Goal: Complete application form: Complete application form

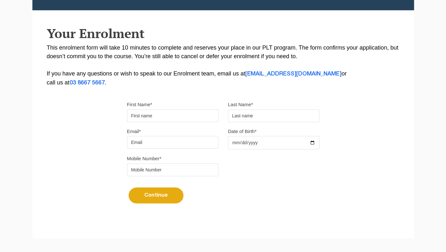
scroll to position [119, 0]
click at [275, 143] on input "Date of Birth*" at bounding box center [273, 142] width 91 height 13
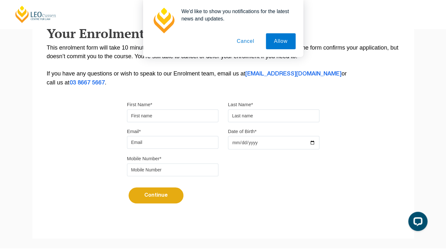
scroll to position [0, 0]
type input "[DATE]"
click at [165, 121] on input "First Name*" at bounding box center [172, 116] width 91 height 13
type input "[PERSON_NAME]"
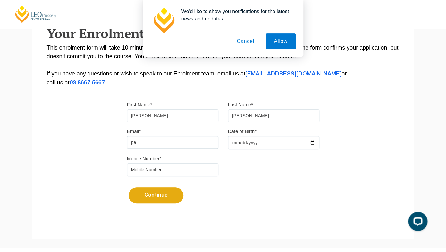
type input "p"
type input "[EMAIL_ADDRESS][DOMAIN_NAME]"
click at [160, 199] on button "Continue" at bounding box center [155, 196] width 55 height 16
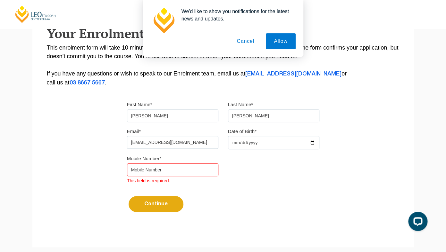
click at [163, 172] on input "tel" at bounding box center [172, 170] width 91 height 13
type input "0481320795"
click at [165, 206] on button "Continue" at bounding box center [155, 204] width 55 height 16
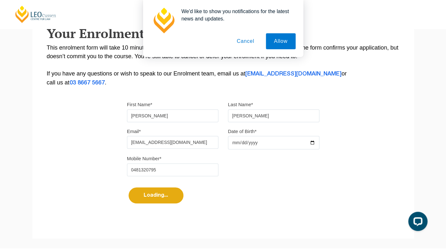
select select
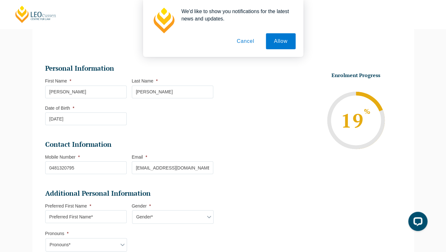
scroll to position [343, 0]
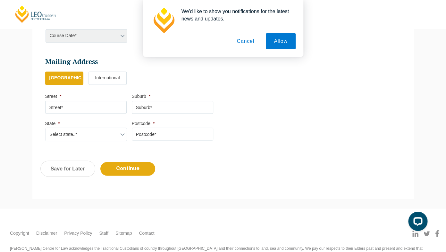
click at [244, 45] on button "Cancel" at bounding box center [245, 41] width 34 height 16
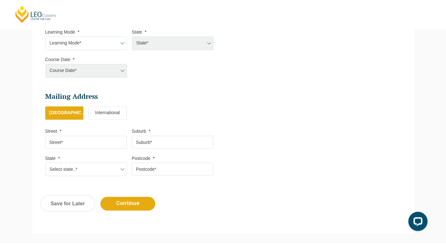
scroll to position [370, 0]
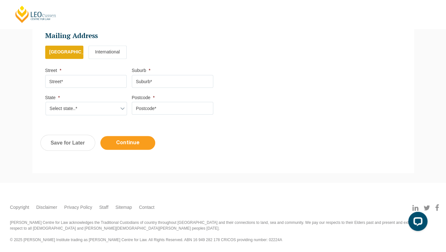
click at [135, 141] on input "Continue" at bounding box center [127, 143] width 55 height 14
select select
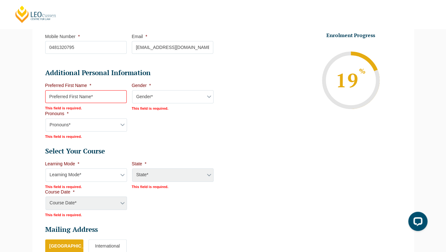
scroll to position [166, 0]
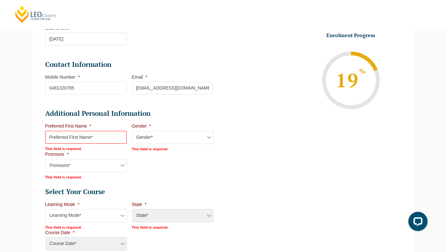
click at [118, 140] on input "Preferred First Name *" at bounding box center [85, 137] width 81 height 13
type input "[PERSON_NAME]"
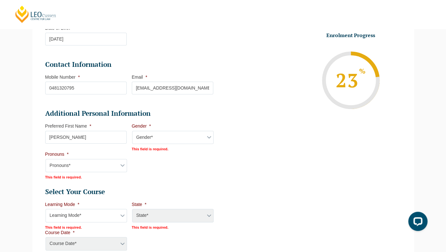
select select "[DEMOGRAPHIC_DATA]"
click option "[DEMOGRAPHIC_DATA]" at bounding box center [0, 0] width 0 height 0
select select "She/Her/Hers"
click option "She/Her/Hers" at bounding box center [0, 0] width 0 height 0
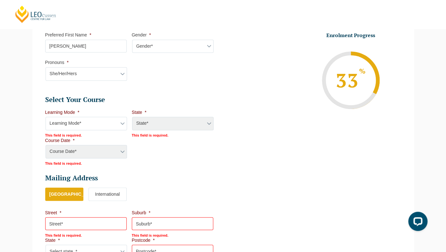
scroll to position [273, 0]
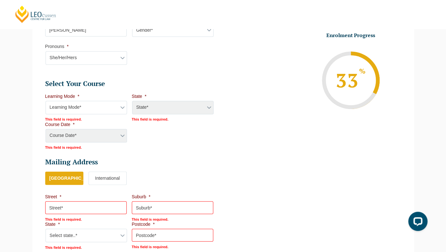
select select "Online Full Time Learning"
click option "Online Full Time Learning" at bounding box center [0, 0] width 0 height 0
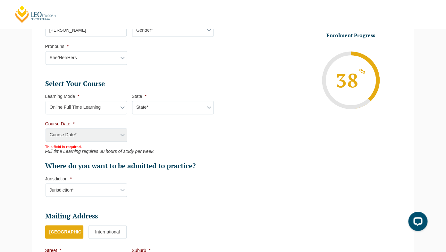
select select "National ([GEOGRAPHIC_DATA]/[GEOGRAPHIC_DATA], [GEOGRAPHIC_DATA], [GEOGRAPHIC_D…"
click option "National ([GEOGRAPHIC_DATA]/[GEOGRAPHIC_DATA], [GEOGRAPHIC_DATA], [GEOGRAPHIC_D…" at bounding box center [0, 0] width 0 height 0
select select "[DATE] ([DATE] to [DATE])"
click option "[DATE] ([DATE] to [DATE])" at bounding box center [0, 0] width 0 height 0
type input "Intake [DATE] FT"
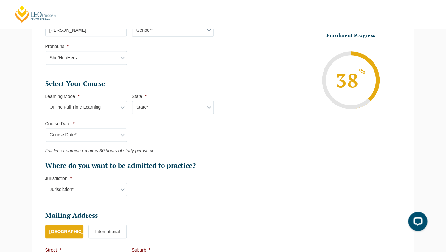
type input "Practical Legal Training (NAT)"
select select "NAT PLT (JUN) 2026 Full Time Online"
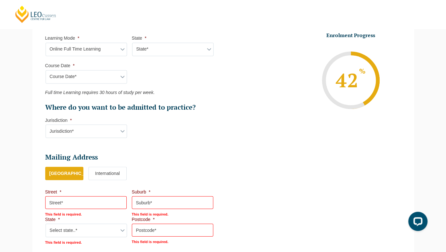
scroll to position [332, 0]
select select "VIC"
click option "VIC" at bounding box center [0, 0] width 0 height 0
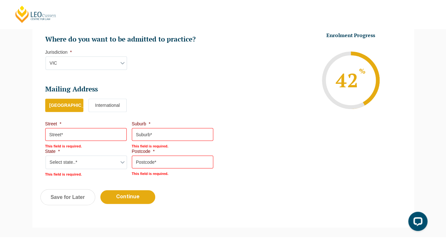
scroll to position [429, 0]
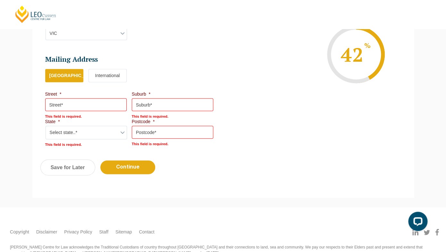
click at [101, 108] on input "Street *" at bounding box center [85, 104] width 81 height 13
type input "22 [PERSON_NAME] retreat"
click at [163, 102] on input "Suburb *" at bounding box center [172, 104] width 81 height 13
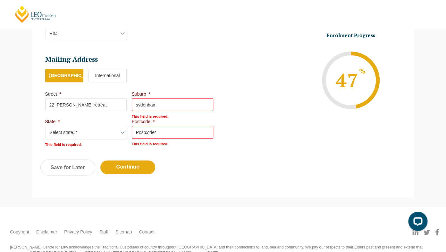
type input "sydenham"
click at [171, 137] on input "Postcode *" at bounding box center [172, 132] width 81 height 13
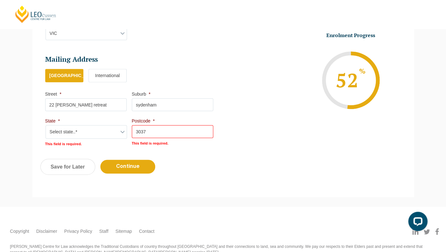
type input "3037"
select select "VIC"
click option "VIC" at bounding box center [0, 0] width 0 height 0
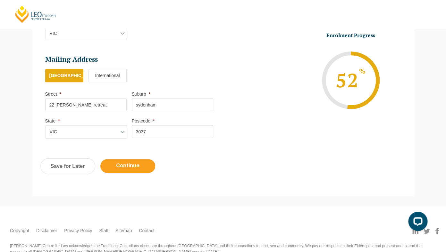
click at [136, 164] on input "Continue" at bounding box center [127, 166] width 55 height 14
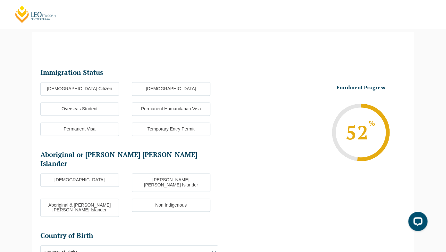
scroll to position [55, 0]
click at [91, 92] on label "[DEMOGRAPHIC_DATA] Citizen" at bounding box center [79, 88] width 79 height 13
click at [0, 0] on input "[DEMOGRAPHIC_DATA] Citizen" at bounding box center [0, 0] width 0 height 0
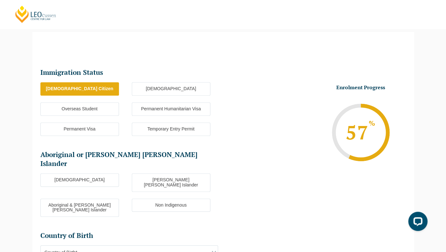
click at [145, 199] on label "Non Indigenous" at bounding box center [171, 205] width 79 height 13
click at [0, 0] on input "Non Indigenous" at bounding box center [0, 0] width 0 height 0
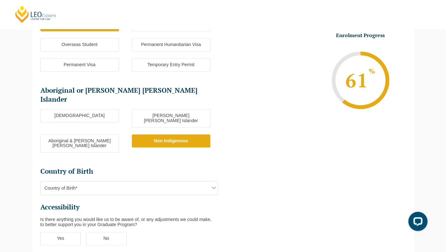
scroll to position [124, 0]
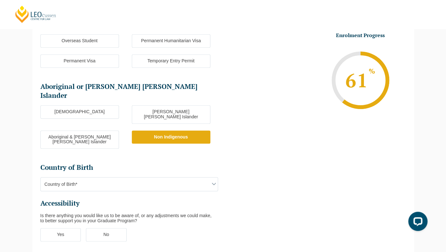
click at [138, 178] on span "Country of Birth*" at bounding box center [129, 184] width 177 height 13
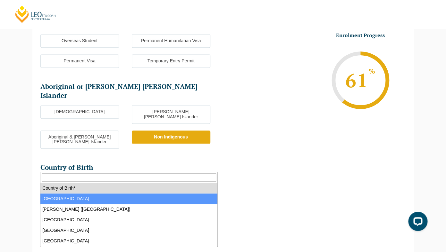
select select "Australia 1101"
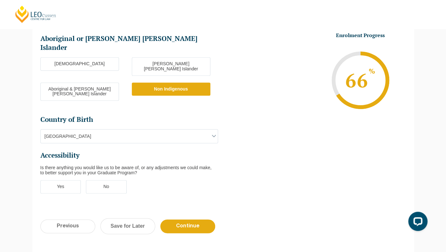
scroll to position [172, 0]
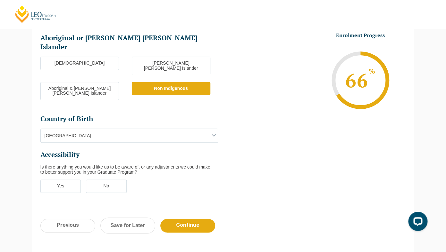
click at [117, 180] on label "No" at bounding box center [106, 186] width 41 height 13
click at [0, 0] on input "No" at bounding box center [0, 0] width 0 height 0
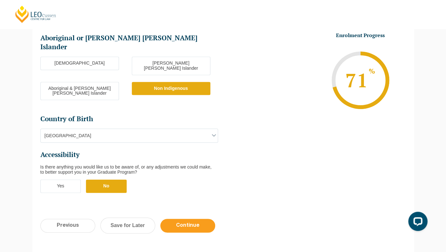
click at [186, 219] on input "Continue" at bounding box center [187, 226] width 55 height 14
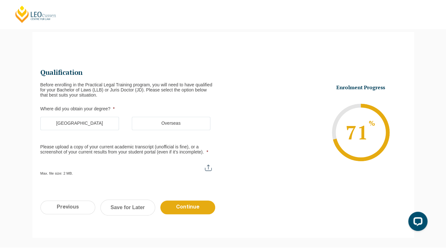
scroll to position [55, 0]
click at [87, 126] on label "[GEOGRAPHIC_DATA]" at bounding box center [79, 123] width 79 height 13
click at [0, 0] on input "[GEOGRAPHIC_DATA]" at bounding box center [0, 0] width 0 height 0
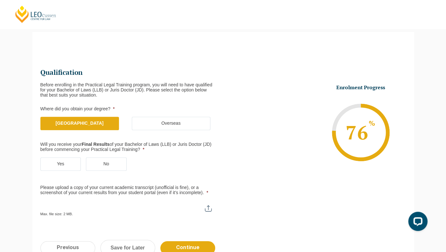
click at [64, 162] on label "Yes" at bounding box center [60, 164] width 41 height 13
click at [0, 0] on input "Yes" at bounding box center [0, 0] width 0 height 0
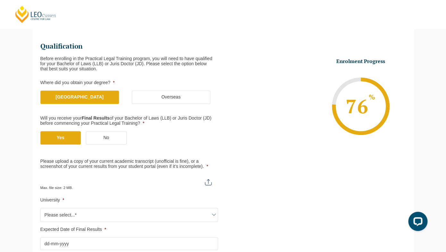
scroll to position [87, 0]
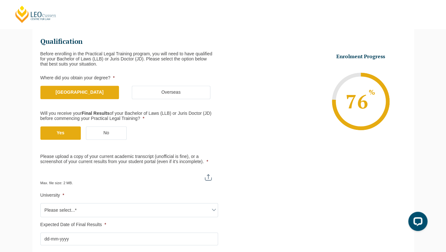
click at [99, 221] on ul "Qualification Before enrolling in the Practical Legal Training program, you wil…" at bounding box center [131, 141] width 183 height 209
click at [99, 211] on span "Please select...*" at bounding box center [129, 210] width 177 height 13
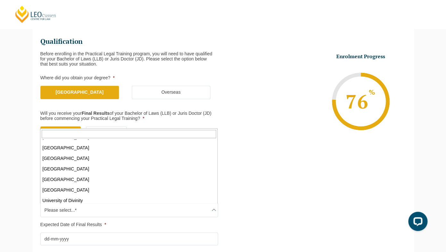
scroll to position [211, 0]
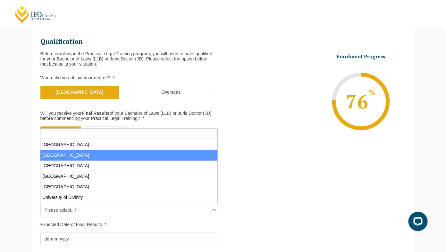
select select "[GEOGRAPHIC_DATA]"
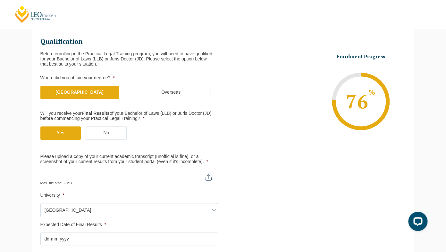
click at [102, 182] on div "Max. file size: 2 MB." at bounding box center [129, 178] width 178 height 16
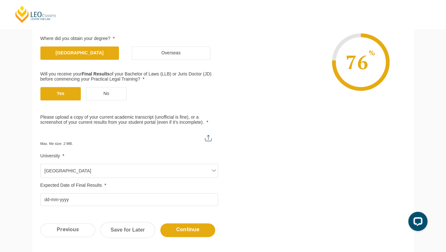
scroll to position [142, 0]
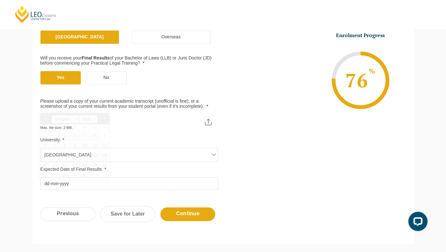
click at [102, 186] on input "Expected Date of Final Results *" at bounding box center [129, 184] width 178 height 13
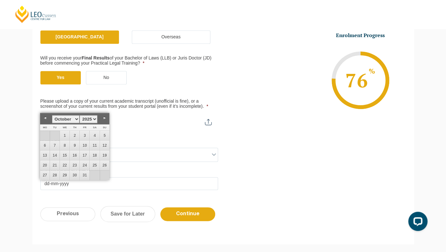
click at [79, 115] on select "1925 1926 1927 1928 1929 1930 1931 1932 1933 1934 1935 1936 1937 1938 1939 1940…" at bounding box center [88, 119] width 18 height 8
click at [85, 178] on link "31" at bounding box center [85, 176] width 10 height 10
type input "[DATE]"
type input "C:\fakepath\5763348_104939917_[DATE] 13 29 50.pdf"
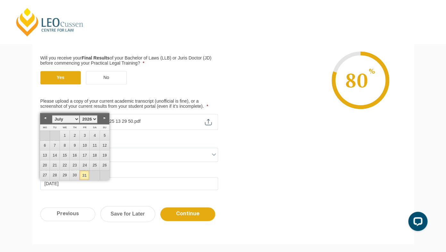
click at [288, 165] on ul "Qualification Before enrolling in the Practical Legal Training program, you wil…" at bounding box center [222, 86] width 365 height 210
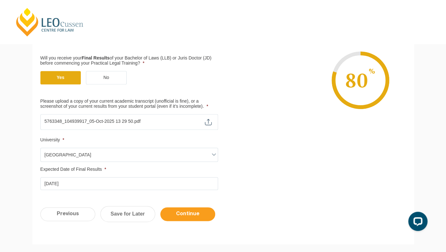
click at [197, 216] on input "Continue" at bounding box center [187, 215] width 55 height 14
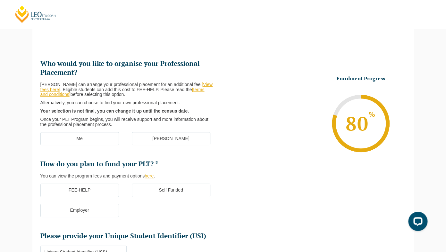
scroll to position [66, 0]
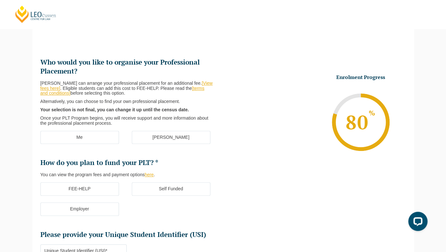
click at [176, 140] on label "[PERSON_NAME]" at bounding box center [171, 137] width 79 height 13
click at [0, 0] on input "[PERSON_NAME]" at bounding box center [0, 0] width 0 height 0
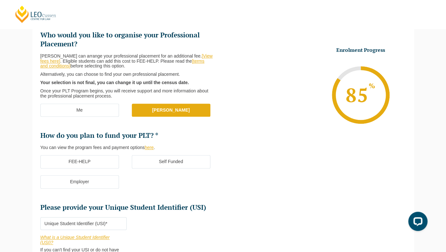
scroll to position [111, 0]
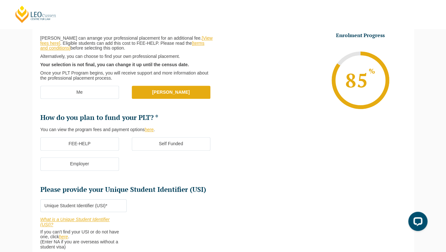
click at [111, 149] on label "FEE-HELP" at bounding box center [79, 143] width 79 height 13
click at [0, 0] on input "FEE-HELP" at bounding box center [0, 0] width 0 height 0
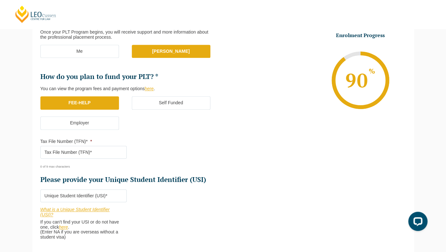
scroll to position [152, 0]
click at [110, 149] on input "Tax File Number (TFN)* *" at bounding box center [83, 152] width 86 height 13
paste input "971006106"
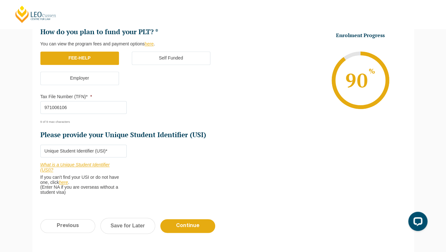
scroll to position [197, 0]
type input "971006106"
click at [106, 155] on input "Please provide your Unique Student Identifier (USI) *" at bounding box center [83, 151] width 86 height 13
paste input "CTZ8A4V342"
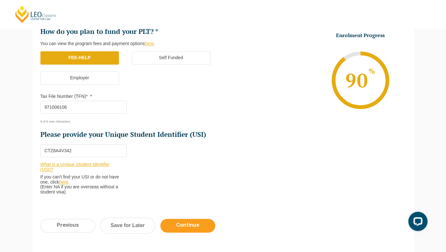
type input "CTZ8A4V342"
click at [185, 228] on input "Continue" at bounding box center [187, 226] width 55 height 14
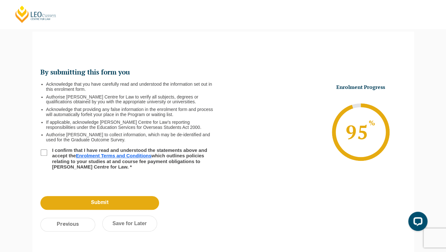
scroll to position [55, 0]
click at [44, 156] on input "I confirm that I have read and understood the statements above and accept the E…" at bounding box center [44, 153] width 6 height 6
checkbox input "true"
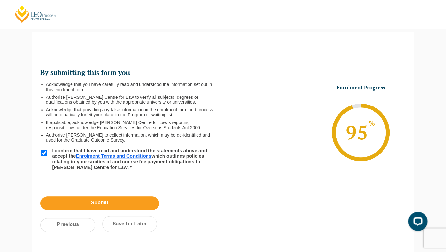
click at [87, 203] on input "Submit" at bounding box center [99, 204] width 119 height 14
